Goal: Information Seeking & Learning: Learn about a topic

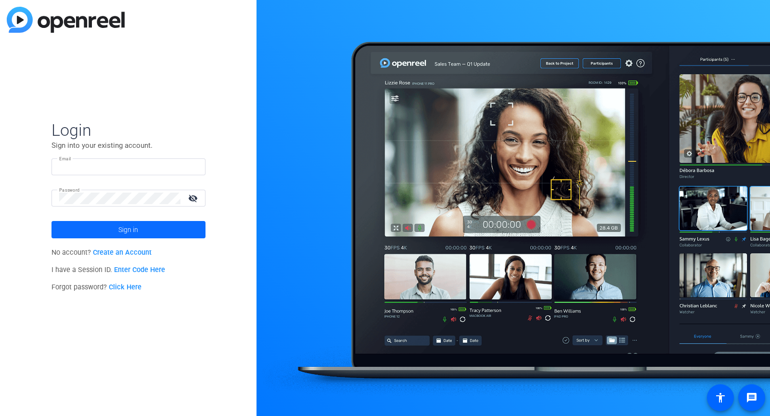
type input "[PERSON_NAME][EMAIL_ADDRESS][DOMAIN_NAME]"
click at [149, 230] on span at bounding box center [128, 229] width 154 height 23
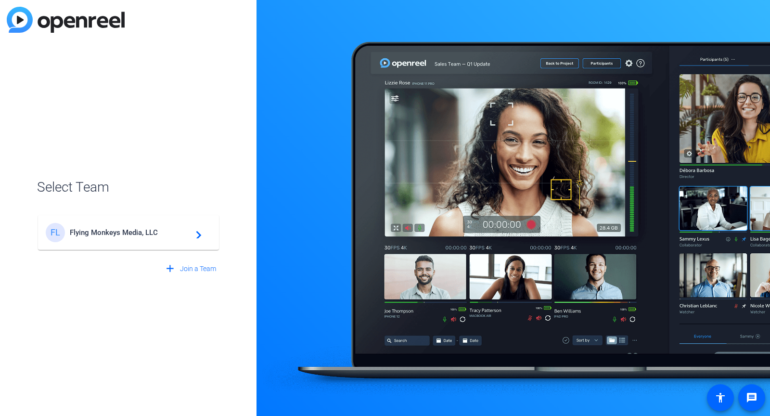
click at [145, 246] on mat-card-content "FL Flying Monkeys Media, LLC navigate_next" at bounding box center [128, 232] width 181 height 35
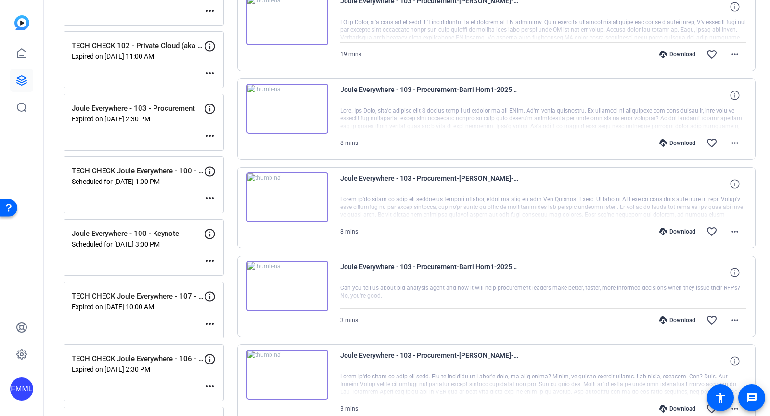
scroll to position [475, 0]
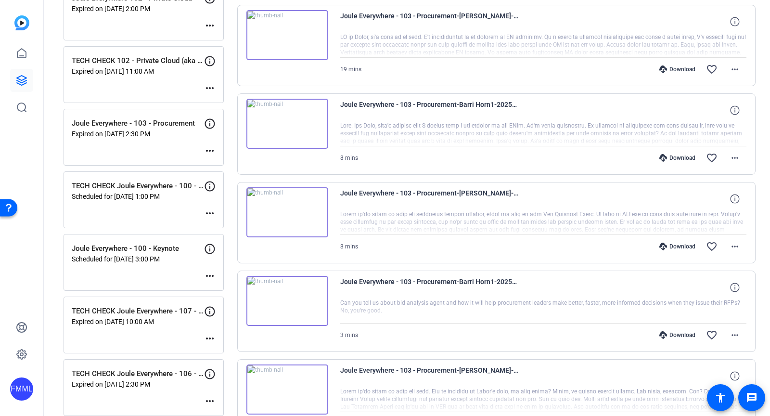
click at [165, 118] on p "Joule Everywhere - 103 - Procurement" at bounding box center [138, 123] width 132 height 11
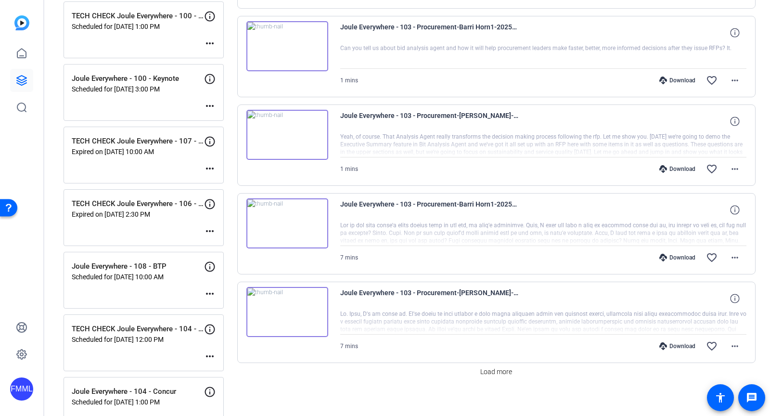
scroll to position [917, 0]
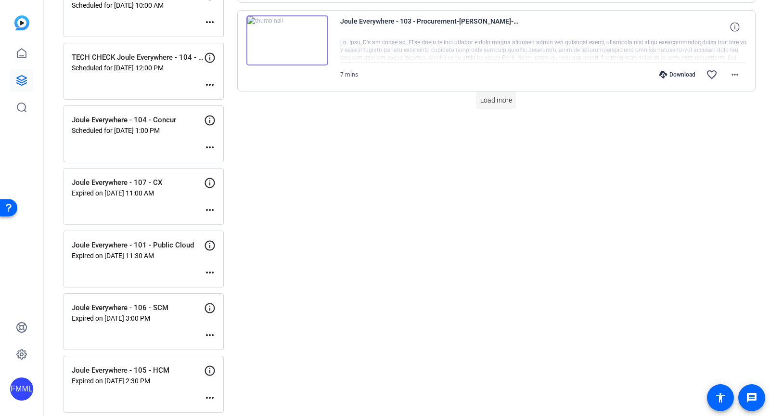
click at [497, 98] on span "Load more" at bounding box center [496, 100] width 32 height 10
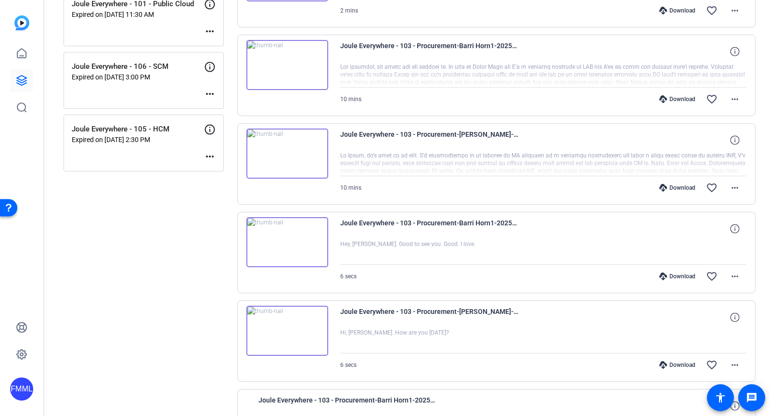
scroll to position [1150, 0]
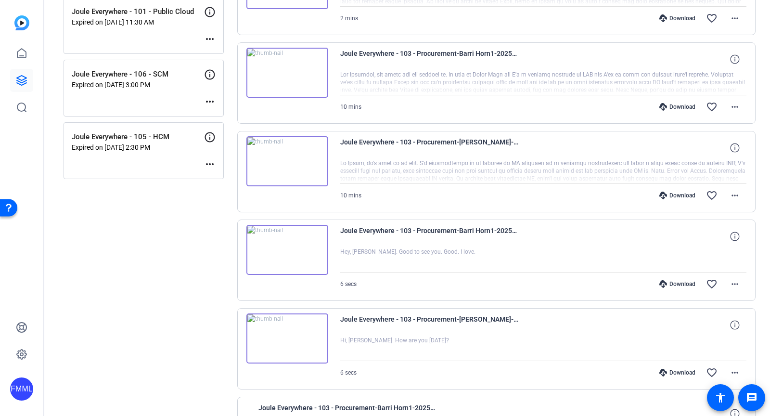
click at [305, 159] on img at bounding box center [287, 161] width 82 height 50
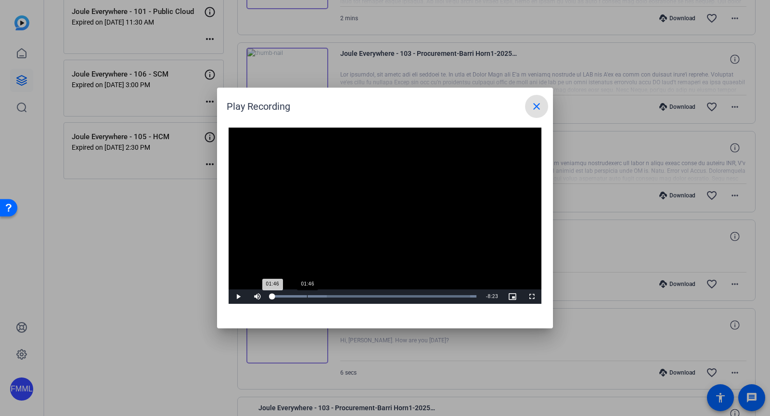
click at [307, 297] on div "Loaded : 100.00% 01:46 01:46" at bounding box center [374, 296] width 205 height 2
click at [333, 297] on div "Loaded : 100.00% 03:00 01:48" at bounding box center [374, 296] width 214 height 14
click at [324, 295] on div "Loaded : 100.00% 02:36 02:36" at bounding box center [374, 296] width 205 height 2
click at [542, 103] on span at bounding box center [536, 106] width 23 height 23
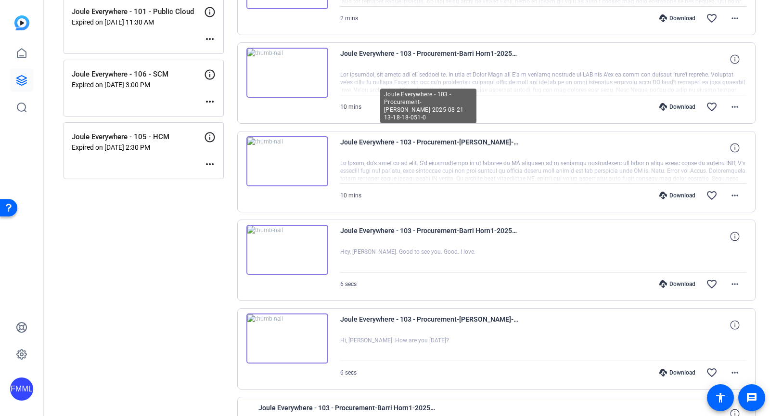
click at [482, 136] on span "Joule Everywhere - 103 - Procurement-[PERSON_NAME]-2025-08-21-13-18-18-051-0" at bounding box center [429, 147] width 178 height 23
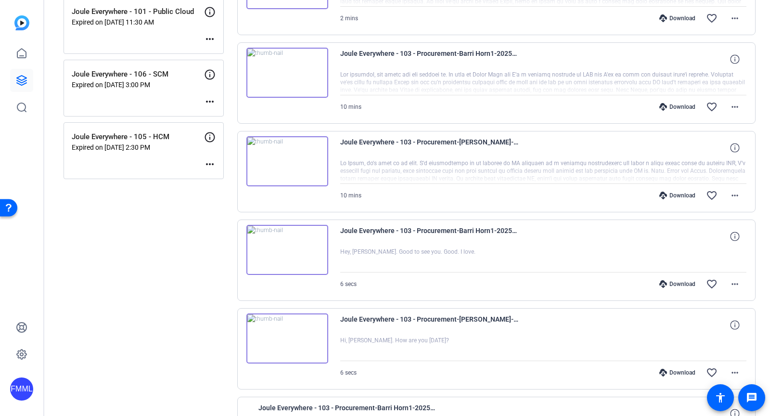
click at [482, 136] on span "Joule Everywhere - 103 - Procurement-[PERSON_NAME]-2025-08-21-13-18-18-051-0" at bounding box center [429, 147] width 178 height 23
click at [667, 192] on icon at bounding box center [663, 196] width 8 height 8
click at [666, 103] on icon at bounding box center [663, 107] width 8 height 8
